Goal: Information Seeking & Learning: Learn about a topic

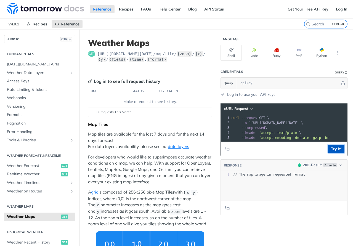
click at [334, 151] on button "Try It!" at bounding box center [336, 149] width 17 height 8
click at [313, 54] on button "Python" at bounding box center [321, 53] width 21 height 16
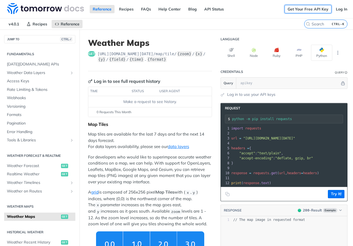
click at [300, 8] on link "Get Your Free API Key" at bounding box center [307, 9] width 47 height 8
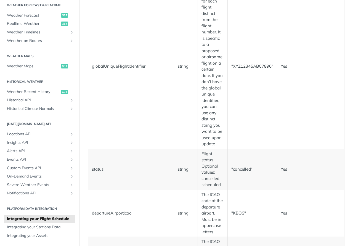
scroll to position [707, 0]
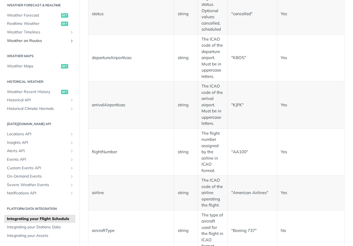
click at [69, 40] on icon "Show subpages for Weather on Routes" at bounding box center [71, 41] width 4 height 4
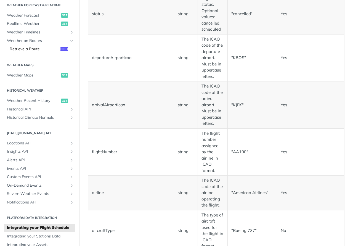
click at [29, 48] on span "Retrieve a Route" at bounding box center [34, 49] width 49 height 6
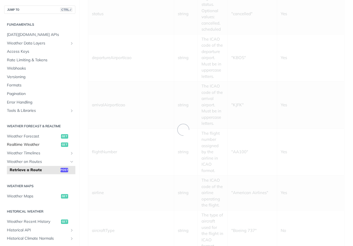
scroll to position [28, 0]
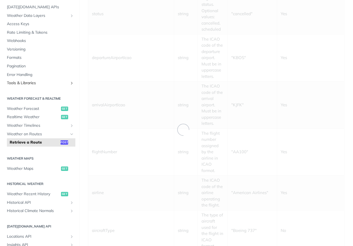
click at [69, 82] on icon "Show subpages for Tools & Libraries" at bounding box center [71, 83] width 4 height 4
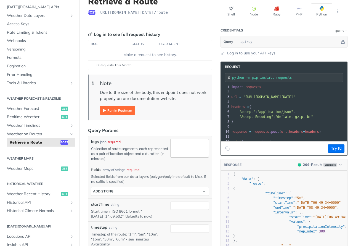
scroll to position [42, 0]
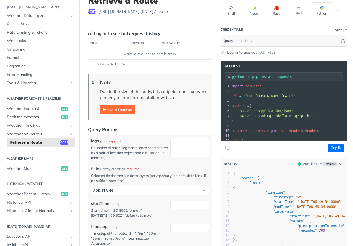
click at [168, 43] on th "user agent" at bounding box center [178, 43] width 43 height 9
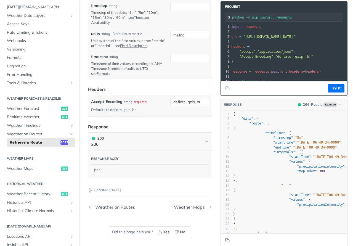
scroll to position [265, 0]
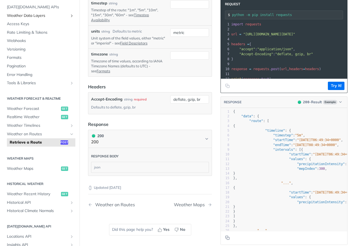
click at [69, 14] on icon "Show subpages for Weather Data Layers" at bounding box center [71, 16] width 4 height 4
click at [63, 15] on span "Weather Data Layers" at bounding box center [37, 16] width 61 height 6
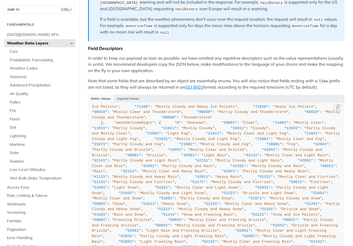
scroll to position [1103, 0]
click at [50, 59] on span "Probabilistic Forecasting" at bounding box center [42, 60] width 64 height 6
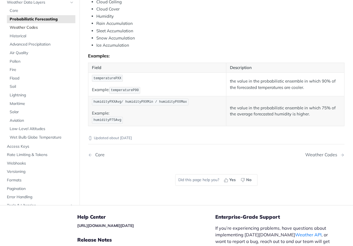
scroll to position [207, 0]
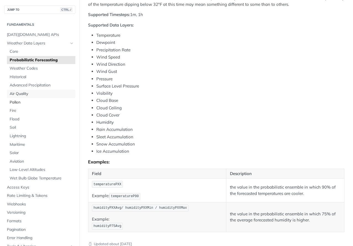
click at [28, 93] on span "Air Quality" at bounding box center [42, 94] width 64 height 6
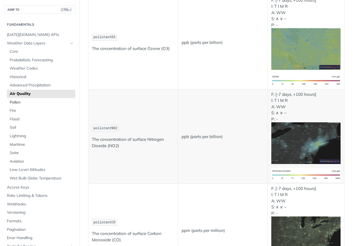
click at [29, 103] on span "Pollen" at bounding box center [42, 103] width 64 height 6
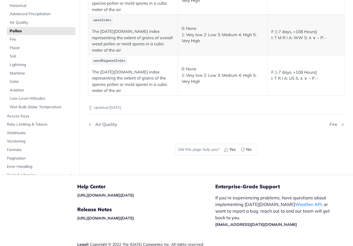
scroll to position [206, 0]
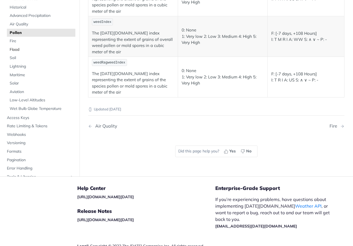
click at [17, 47] on span "Flood" at bounding box center [42, 50] width 64 height 6
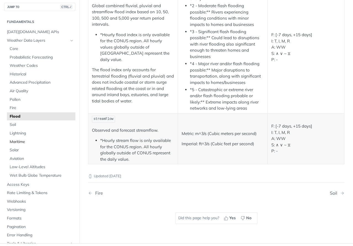
scroll to position [80, 0]
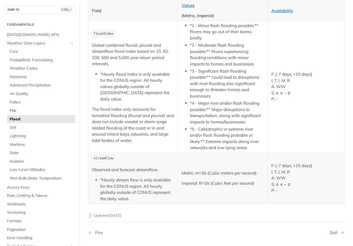
click at [21, 111] on span "Fire" at bounding box center [42, 111] width 64 height 6
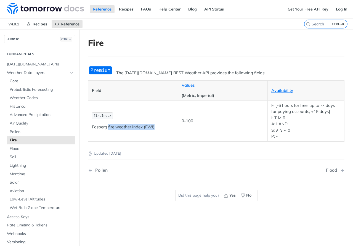
drag, startPoint x: 108, startPoint y: 128, endPoint x: 156, endPoint y: 129, distance: 48.3
click at [156, 129] on p "Fosberg fire weather index (FWI)" at bounding box center [133, 127] width 82 height 6
click at [348, 79] on article "Fire The Tomorrow.io REST Weather API provides the following fields: Field Valu…" at bounding box center [215, 153] width 273 height 246
click at [13, 157] on span "Soil" at bounding box center [42, 157] width 64 height 6
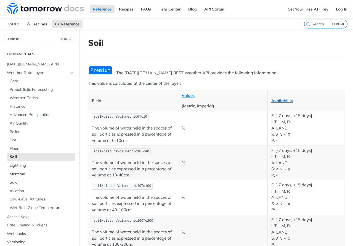
click at [21, 172] on span "Maritime" at bounding box center [42, 174] width 64 height 6
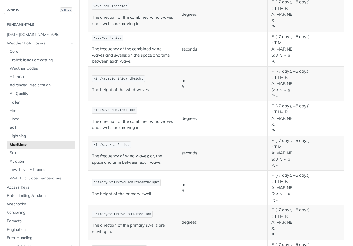
scroll to position [303, 0]
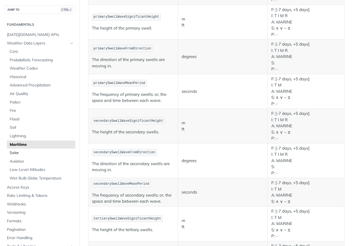
click at [19, 151] on span "Solar" at bounding box center [42, 153] width 64 height 6
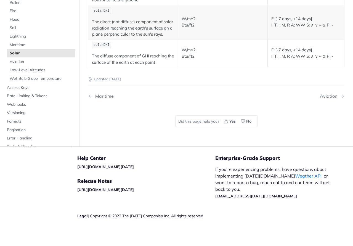
scroll to position [21, 0]
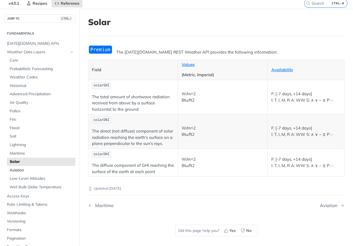
click at [21, 168] on span "Aviation" at bounding box center [42, 170] width 64 height 6
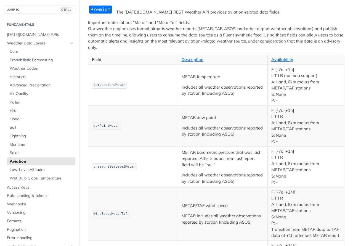
scroll to position [76, 0]
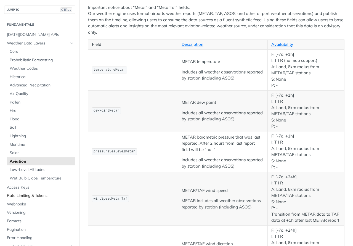
click at [39, 195] on span "Rate Limiting & Tokens" at bounding box center [40, 196] width 67 height 6
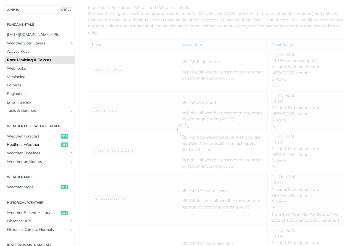
click at [30, 144] on span "Realtime Weather" at bounding box center [33, 145] width 53 height 6
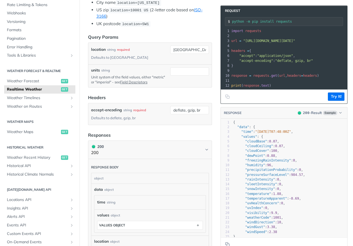
scroll to position [28, 0]
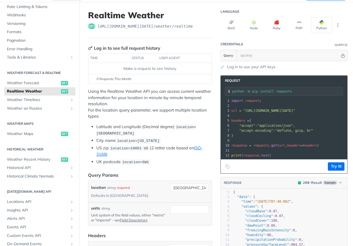
click at [178, 99] on p "Using the Realtime Weather API you can access current weather information for y…" at bounding box center [150, 103] width 124 height 31
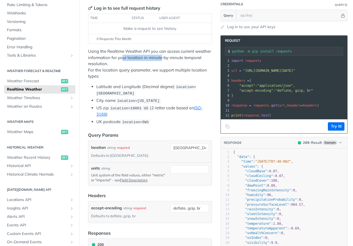
scroll to position [110, 0]
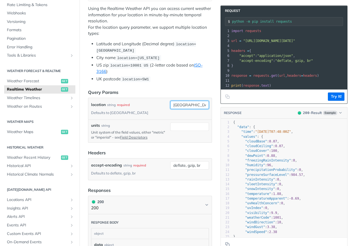
click at [182, 105] on input "toronto" at bounding box center [189, 105] width 39 height 8
type input "lisbon"
click at [167, 90] on header "Query Params" at bounding box center [150, 92] width 124 height 7
click at [328, 101] on button "Try It!" at bounding box center [336, 96] width 17 height 8
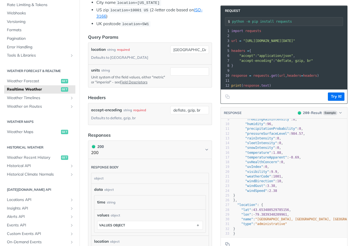
scroll to position [49, 0]
click at [212, 116] on article "Realtime Weather get https://api.tomorrow.io/v4 /weather/realtime Log in to see…" at bounding box center [149, 135] width 141 height 542
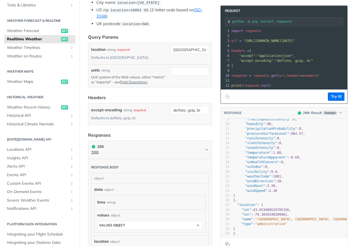
scroll to position [121, 0]
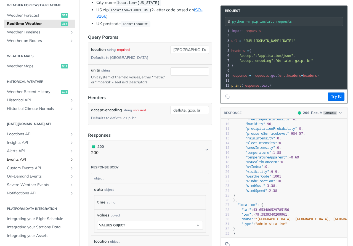
click at [69, 158] on icon "Show subpages for Events API" at bounding box center [71, 159] width 4 height 4
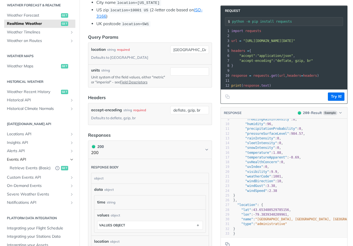
click at [69, 158] on icon "Hide subpages for Events API" at bounding box center [71, 159] width 4 height 4
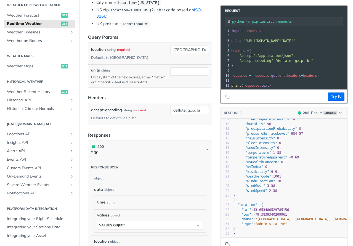
click at [69, 151] on icon "Show subpages for Alerts API" at bounding box center [71, 151] width 4 height 4
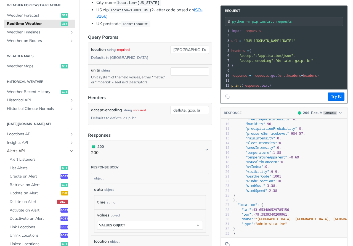
click at [69, 151] on icon "Hide subpages for Alerts API" at bounding box center [71, 151] width 4 height 4
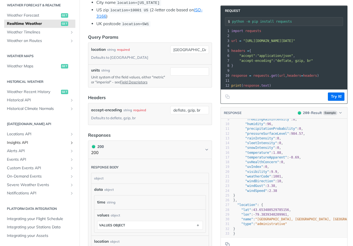
click at [69, 140] on icon "Show subpages for Insights API" at bounding box center [71, 142] width 4 height 4
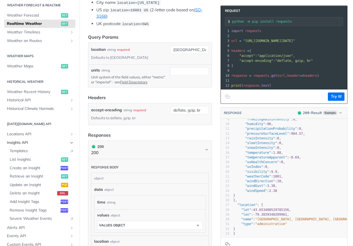
click at [69, 140] on icon "Hide subpages for Insights API" at bounding box center [71, 142] width 4 height 4
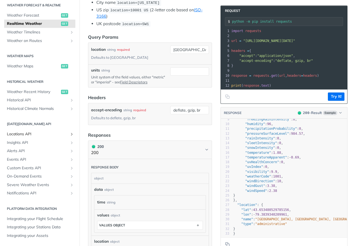
click at [69, 132] on icon "Show subpages for Locations API" at bounding box center [71, 134] width 4 height 4
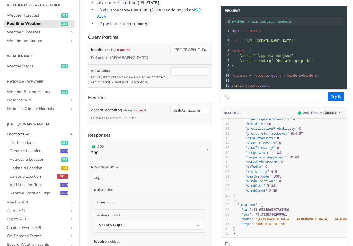
click at [69, 132] on icon "Hide subpages for Locations API" at bounding box center [71, 134] width 4 height 4
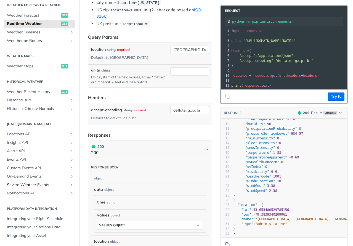
click at [69, 184] on icon "Show subpages for Severe Weather Events" at bounding box center [71, 185] width 4 height 4
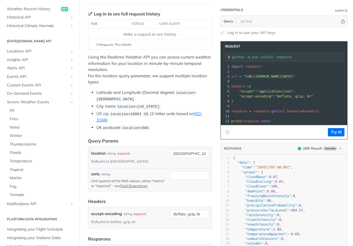
scroll to position [55, 0]
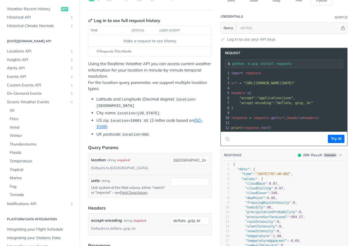
click at [347, 46] on div "Language Shell Node Ruby PHP Python Credentials Query Query Log in to use your …" at bounding box center [286, 245] width 132 height 542
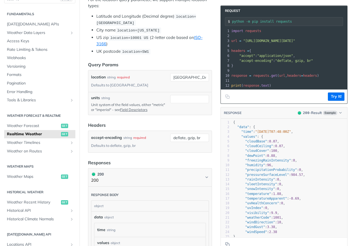
scroll to position [0, 0]
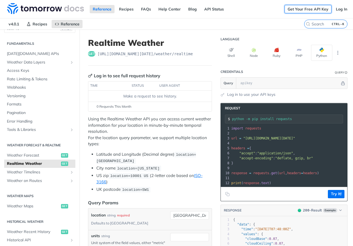
click at [306, 8] on link "Get Your Free API Key" at bounding box center [307, 9] width 47 height 8
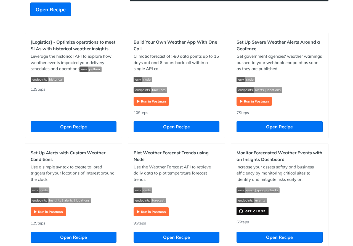
scroll to position [165, 0]
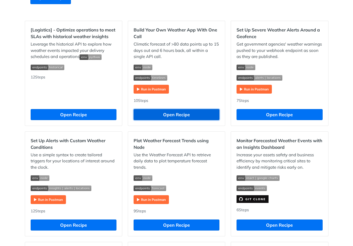
click at [170, 120] on button "Open Recipe" at bounding box center [176, 114] width 86 height 11
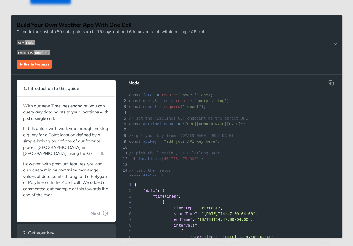
click at [93, 215] on span "Next" at bounding box center [95, 213] width 10 height 7
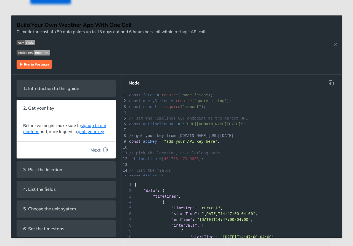
click at [94, 153] on span "Next" at bounding box center [95, 149] width 10 height 7
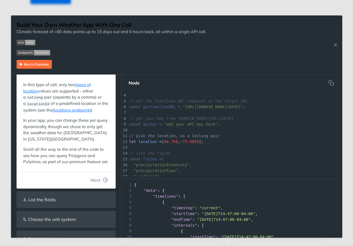
scroll to position [110, 0]
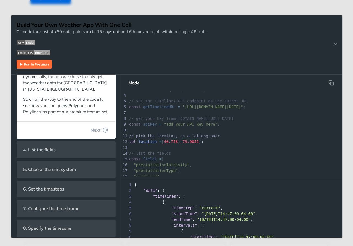
drag, startPoint x: 92, startPoint y: 136, endPoint x: 245, endPoint y: 50, distance: 175.0
click at [92, 133] on span "Next" at bounding box center [95, 130] width 10 height 7
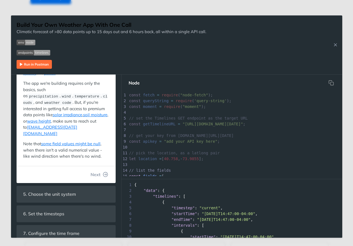
scroll to position [69, 0]
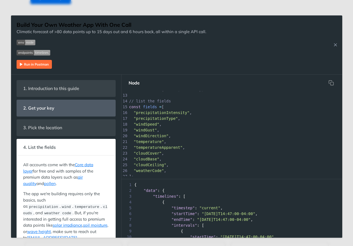
click at [242, 133] on pre ""windDirection" ," at bounding box center [254, 136] width 253 height 6
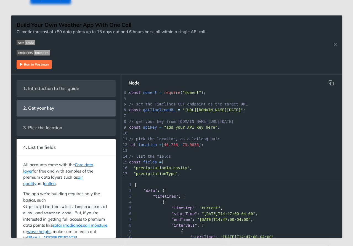
scroll to position [0, 0]
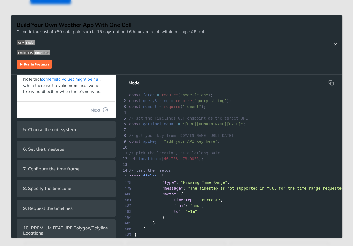
click at [336, 44] on icon "Close Recipe" at bounding box center [335, 44] width 5 height 5
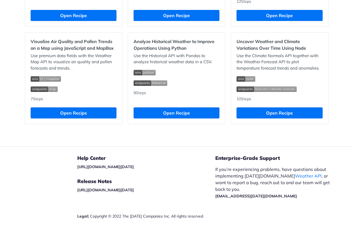
scroll to position [598, 0]
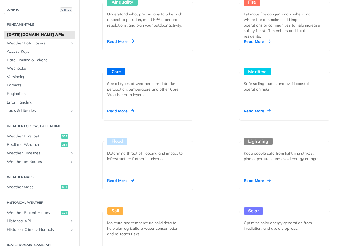
scroll to position [634, 0]
click at [69, 109] on icon "Show subpages for Tools & Libraries" at bounding box center [71, 110] width 4 height 4
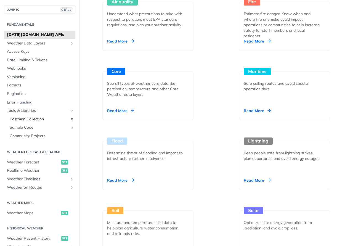
click at [35, 119] on span "Postman Collection" at bounding box center [38, 119] width 57 height 6
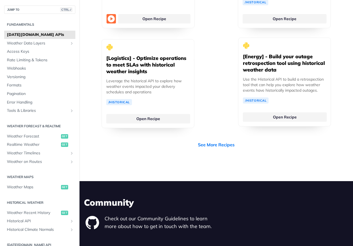
scroll to position [1572, 0]
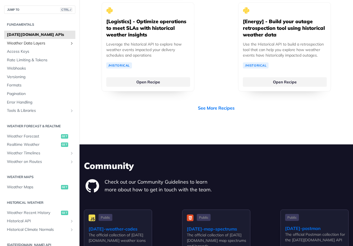
click at [69, 42] on icon "Show subpages for Weather Data Layers" at bounding box center [71, 43] width 4 height 4
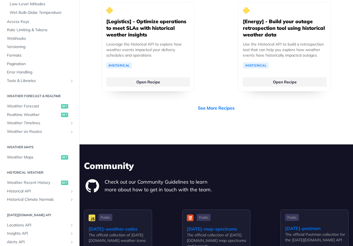
scroll to position [193, 0]
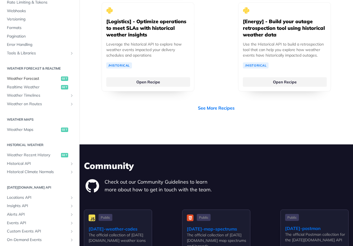
click at [34, 79] on span "Weather Forecast" at bounding box center [33, 79] width 53 height 6
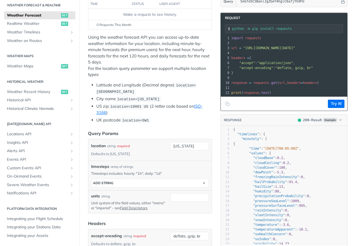
scroll to position [83, 0]
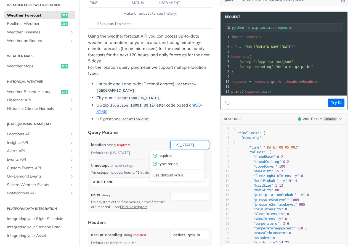
click at [194, 142] on input "[US_STATE]" at bounding box center [189, 145] width 39 height 8
type input "n"
type input "lisbon"
click at [336, 106] on button "Try It!" at bounding box center [336, 102] width 17 height 8
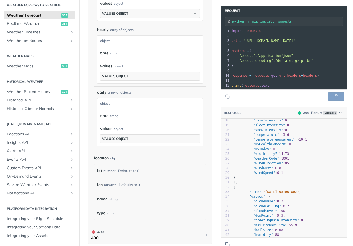
scroll to position [0, 0]
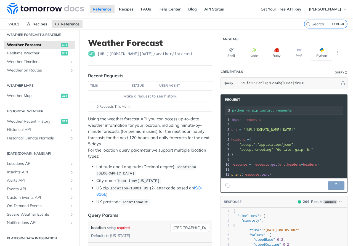
click at [205, 167] on li "Latitude and Longitude (Decimal degree) location=42.3478, -71.0466" at bounding box center [154, 170] width 116 height 13
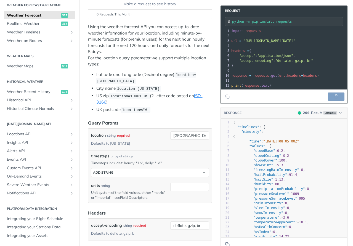
scroll to position [165, 0]
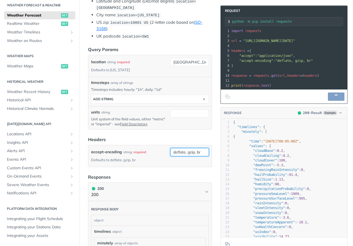
click at [184, 151] on input "deflate, gzip, br" at bounding box center [189, 152] width 39 height 8
click at [172, 181] on div "Use default value" at bounding box center [177, 182] width 55 height 9
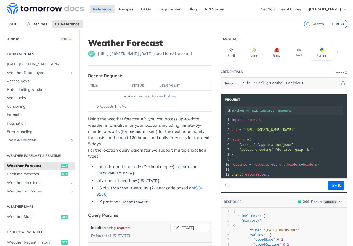
click at [185, 122] on p "Using the weather forecast API you can access up-to-date weather information fo…" at bounding box center [150, 138] width 124 height 44
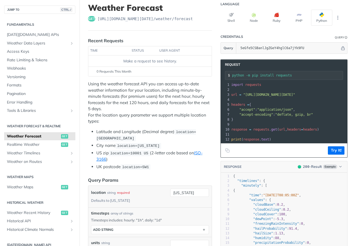
scroll to position [110, 0]
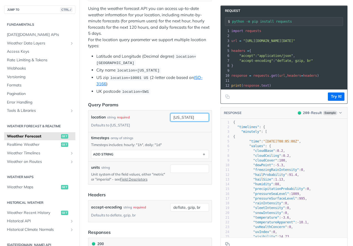
click at [189, 117] on input "[US_STATE]" at bounding box center [189, 117] width 39 height 8
type input "[GEOGRAPHIC_DATA]"
click at [196, 91] on li "UK postcode location=SW1" at bounding box center [154, 91] width 116 height 6
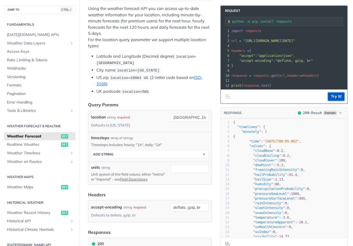
click at [335, 101] on button "Try It!" at bounding box center [336, 96] width 17 height 8
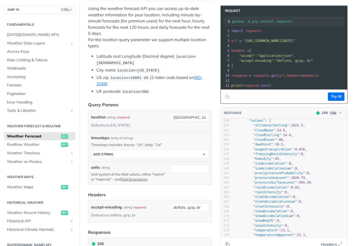
scroll to position [745, 0]
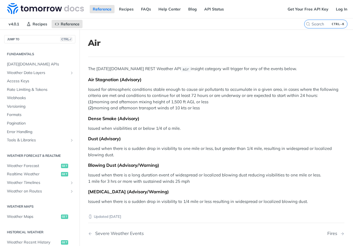
scroll to position [214, 0]
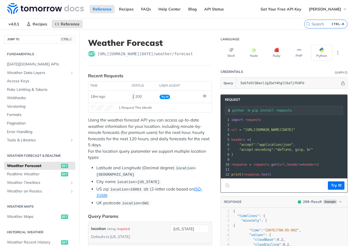
click at [233, 13] on div "Reference Recipes FAQs Help Center Blog API Status" at bounding box center [128, 9] width 257 height 18
